Goal: Book appointment/travel/reservation

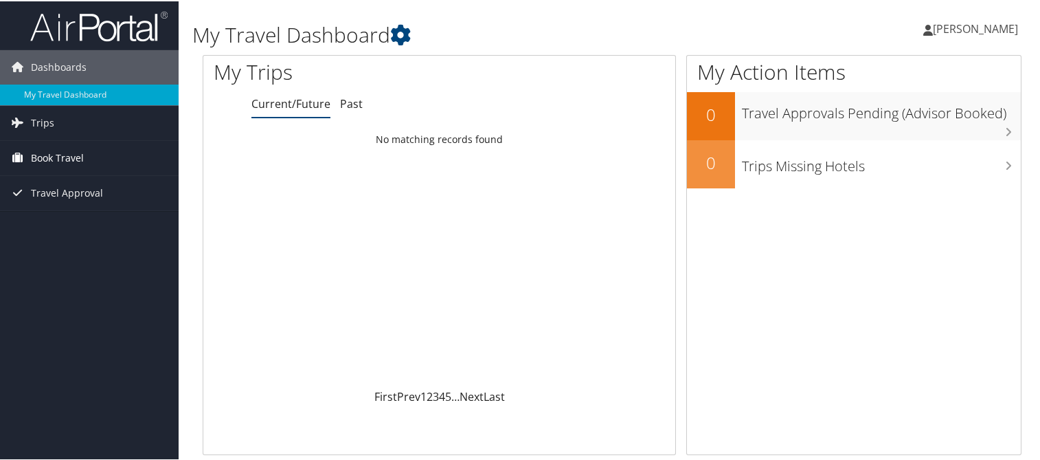
click at [56, 159] on span "Book Travel" at bounding box center [57, 156] width 53 height 34
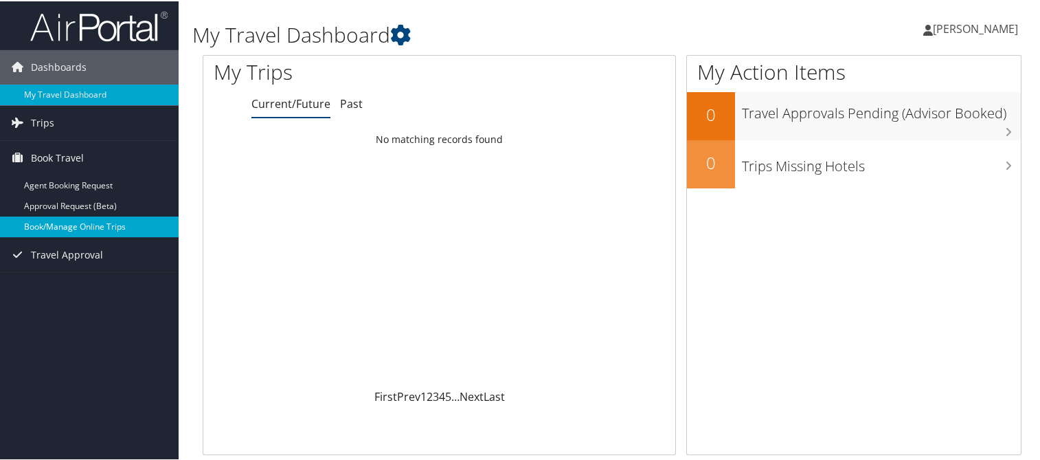
click at [53, 223] on link "Book/Manage Online Trips" at bounding box center [89, 225] width 179 height 21
